Goal: Communication & Community: Ask a question

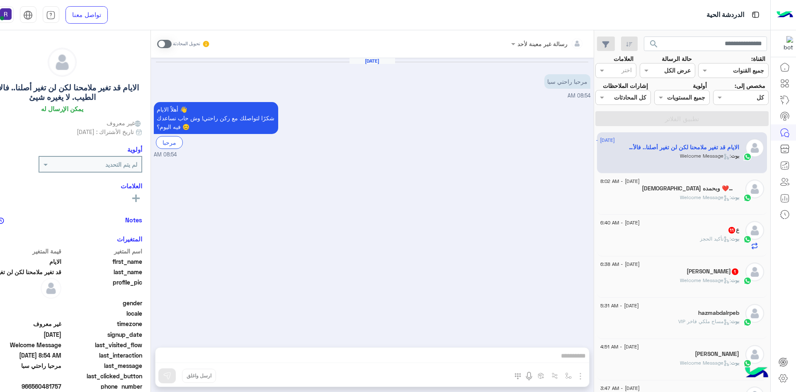
click at [652, 203] on div "بوت : Welcome Message" at bounding box center [669, 201] width 139 height 15
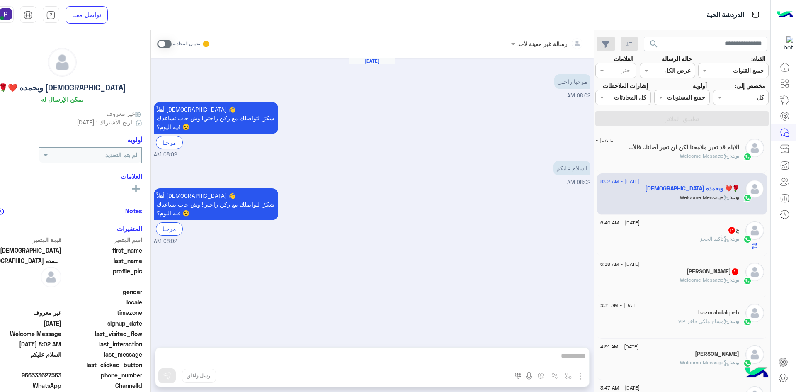
click at [667, 233] on div "ع 11" at bounding box center [669, 230] width 139 height 9
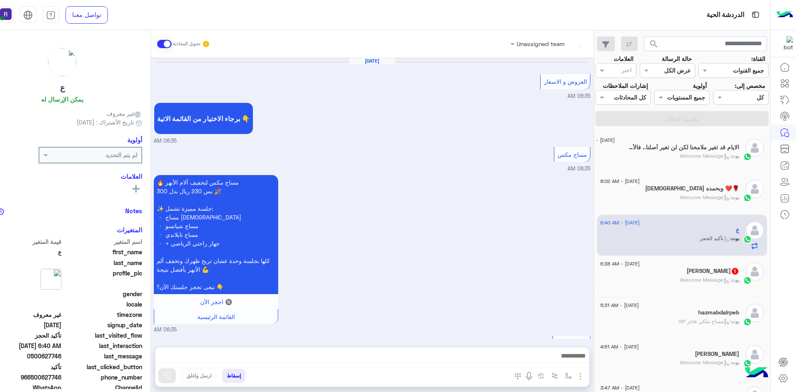
scroll to position [743, 0]
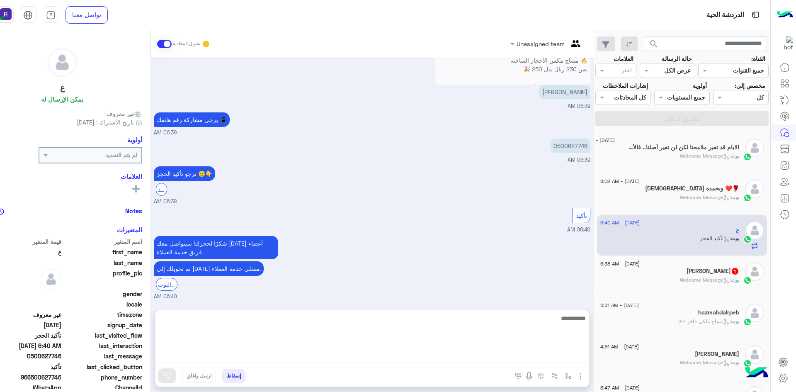
click at [424, 355] on textarea at bounding box center [372, 338] width 434 height 50
type textarea "**********"
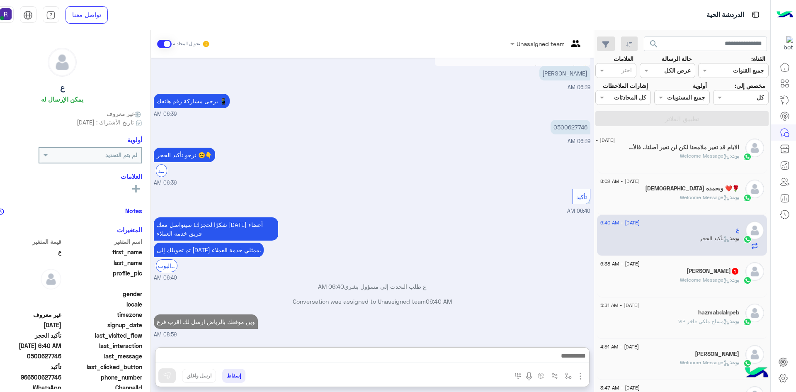
click at [718, 286] on div "بوت : Welcome Message" at bounding box center [669, 283] width 139 height 15
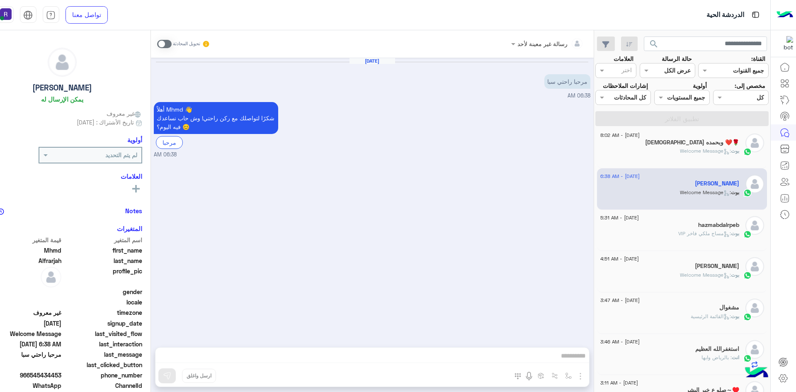
scroll to position [124, 0]
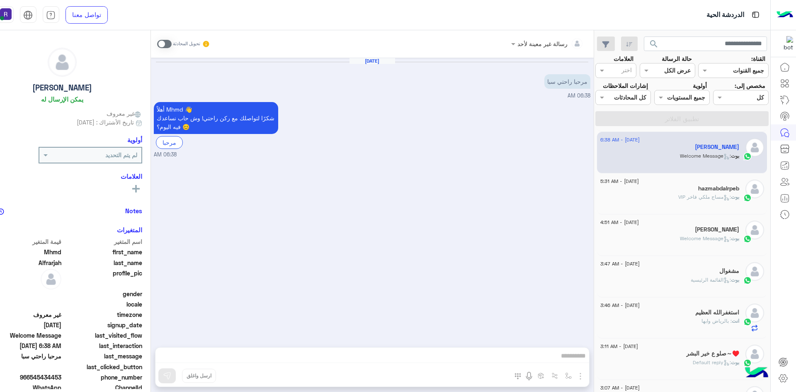
click at [689, 189] on div "hazmabdalrpeb" at bounding box center [669, 189] width 139 height 9
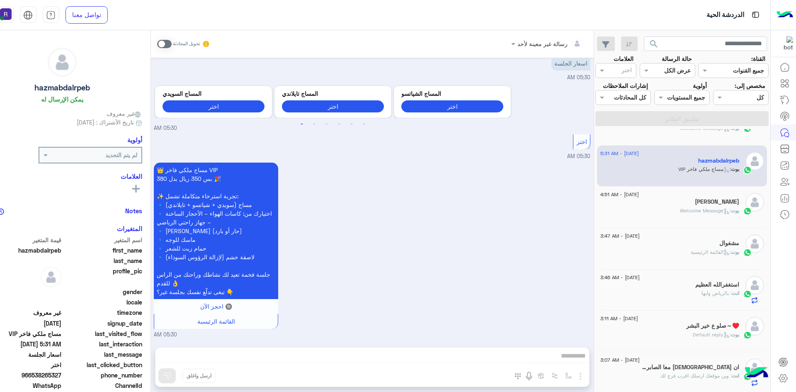
scroll to position [207, 0]
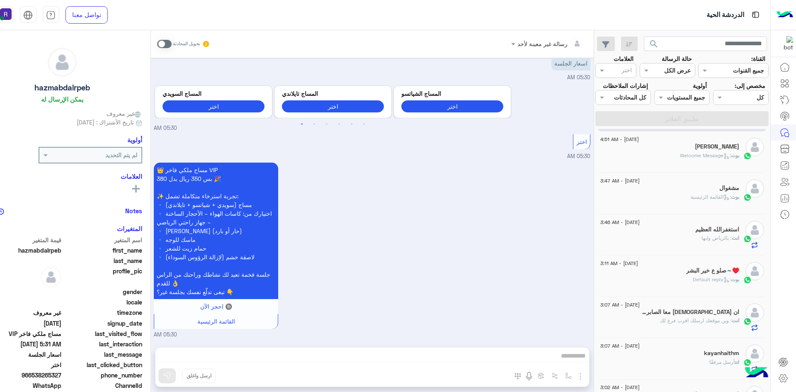
click at [688, 191] on div "مشغوال" at bounding box center [669, 188] width 139 height 9
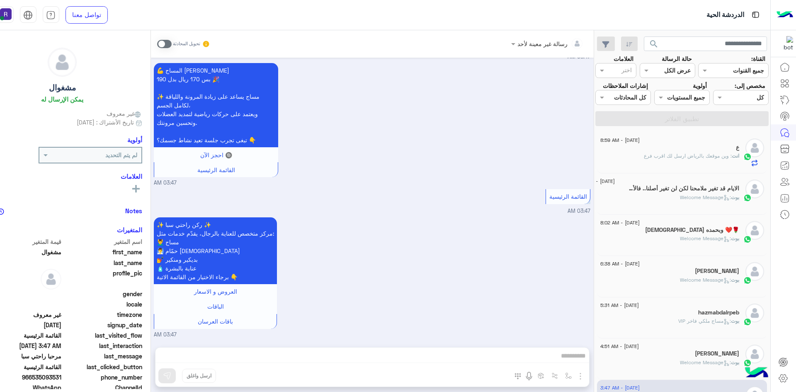
click at [698, 168] on div "[DATE] - 8:59 AM ع انت : وين موقعك بالرياض ارسل لك اقرب فرع" at bounding box center [682, 152] width 170 height 41
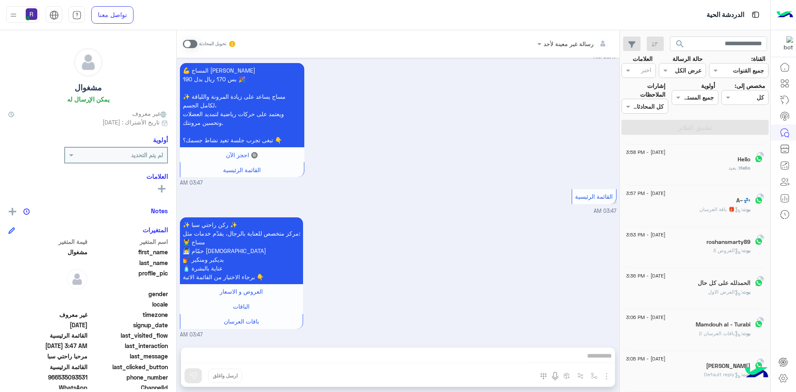
scroll to position [4, 0]
